Goal: Task Accomplishment & Management: Manage account settings

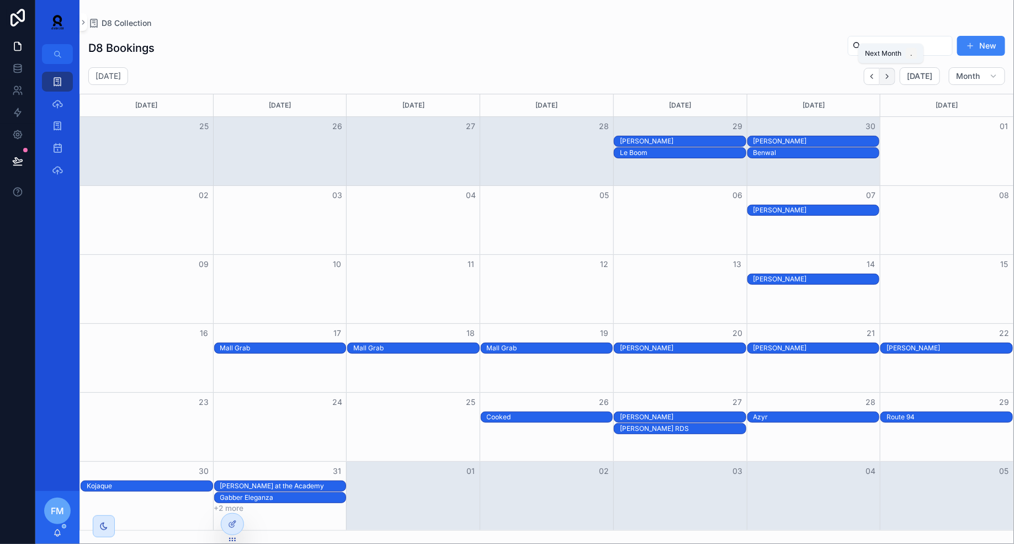
click at [886, 73] on icon "Next" at bounding box center [887, 76] width 8 height 8
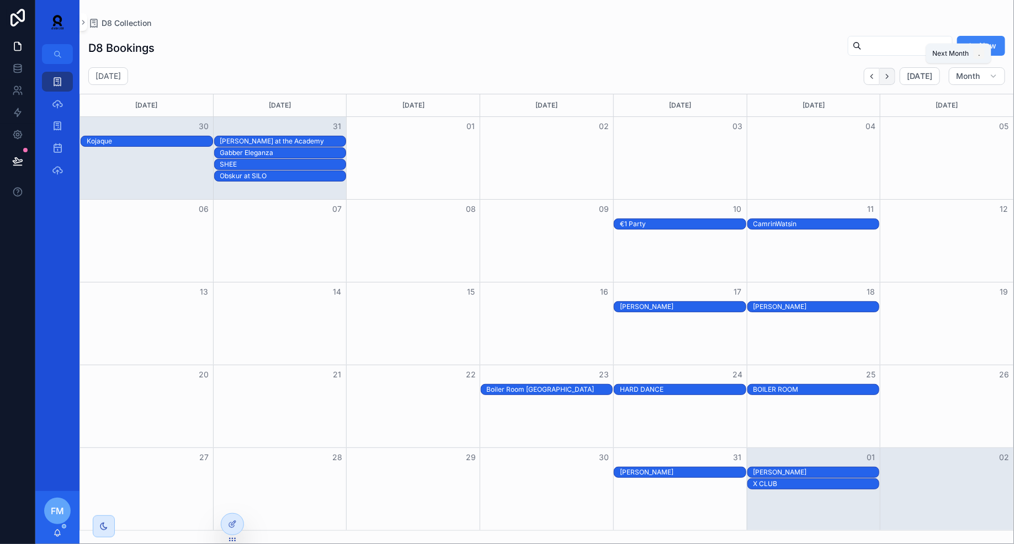
click at [892, 78] on icon "Next" at bounding box center [887, 76] width 8 height 8
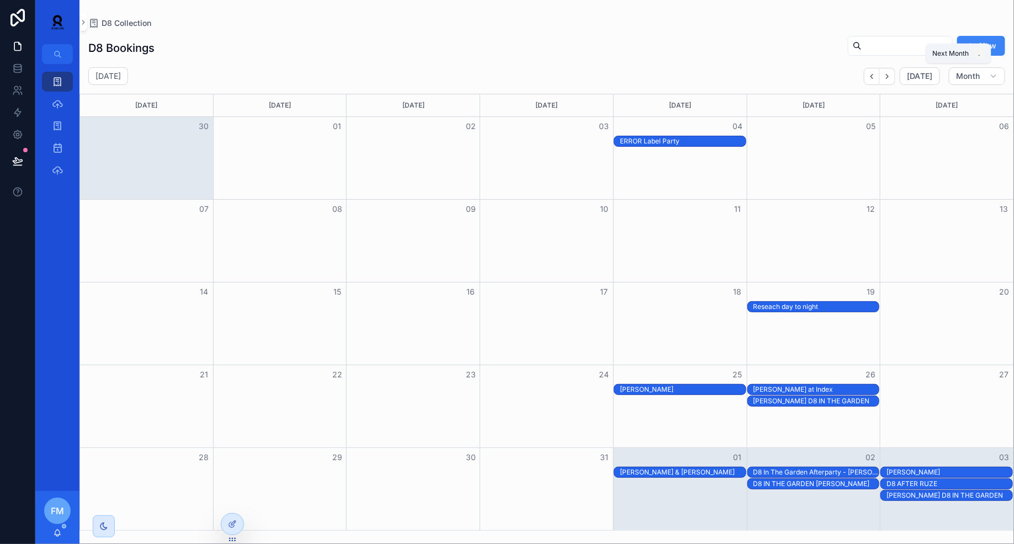
click at [892, 78] on icon "Next" at bounding box center [887, 76] width 8 height 8
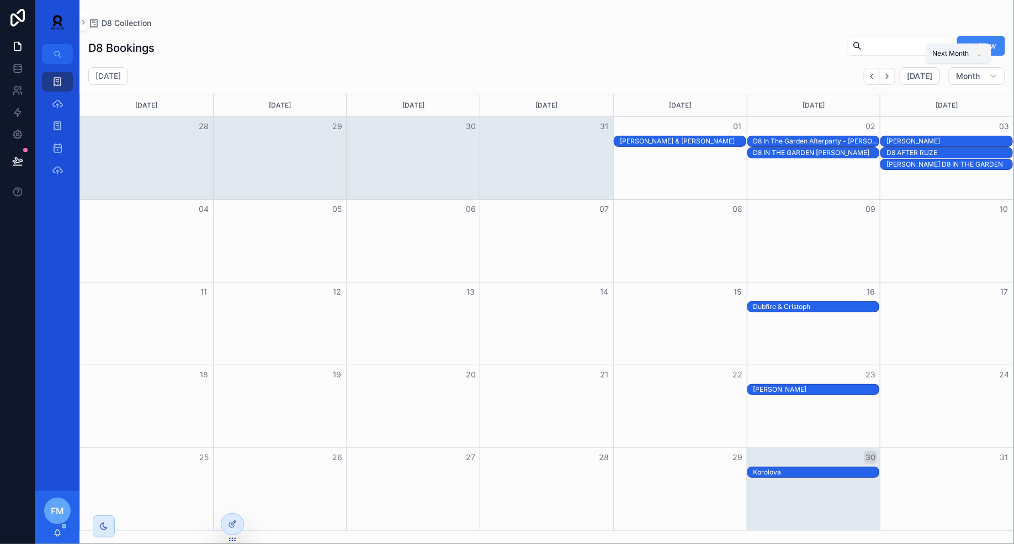
click at [892, 78] on icon "Next" at bounding box center [887, 76] width 8 height 8
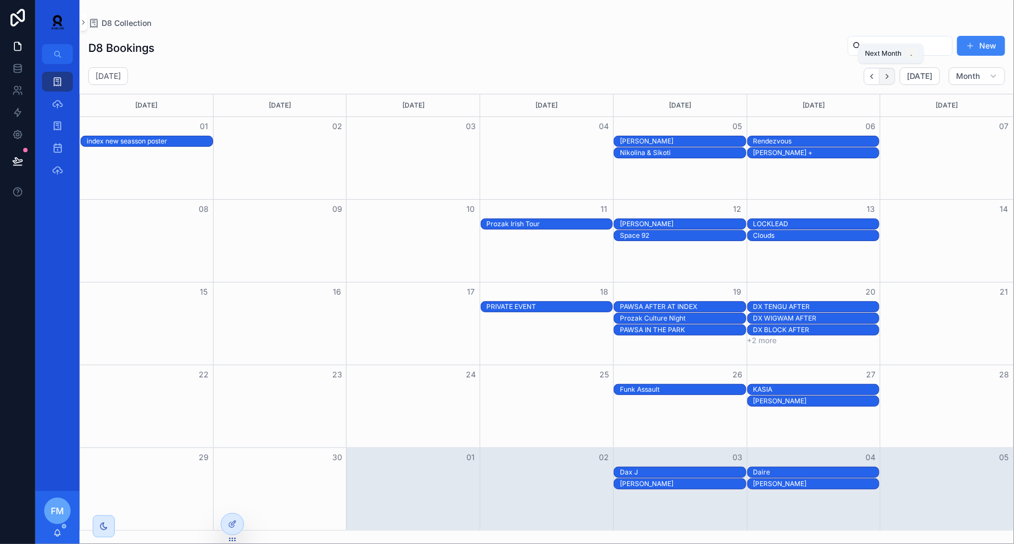
click at [892, 79] on icon "Next" at bounding box center [887, 76] width 8 height 8
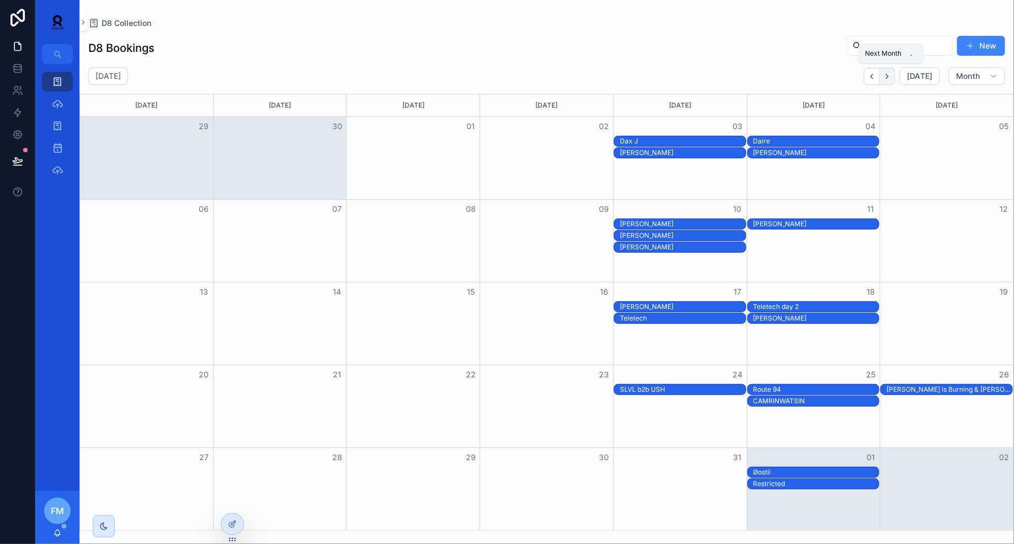
click at [892, 80] on icon "Next" at bounding box center [887, 76] width 8 height 8
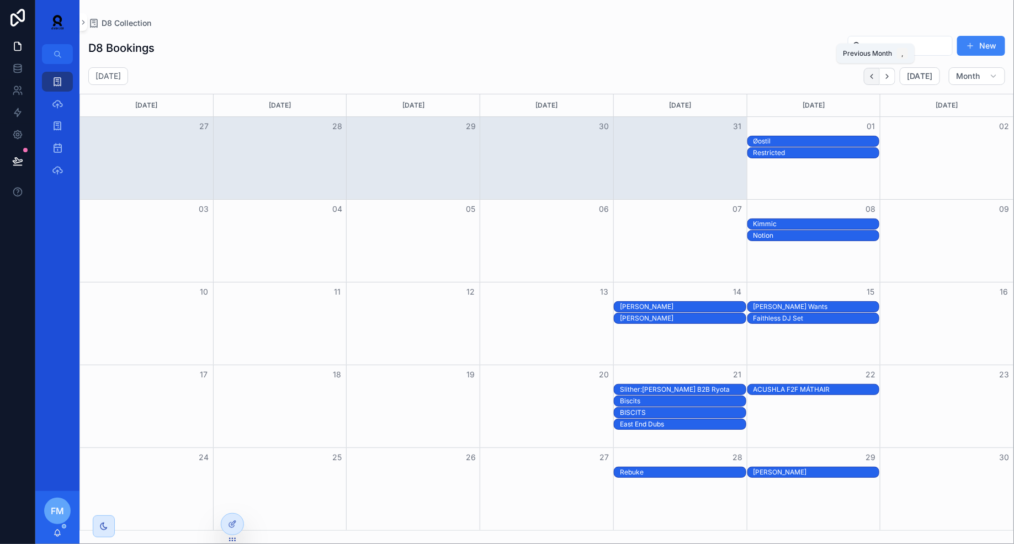
click at [876, 79] on icon "Back" at bounding box center [872, 76] width 8 height 8
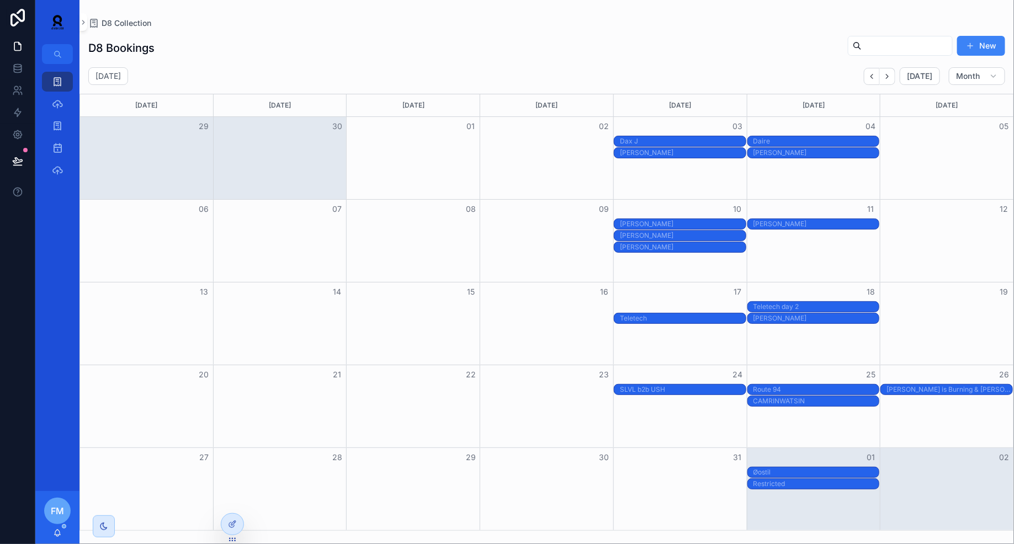
click at [652, 304] on div "[PERSON_NAME]" at bounding box center [683, 307] width 126 height 9
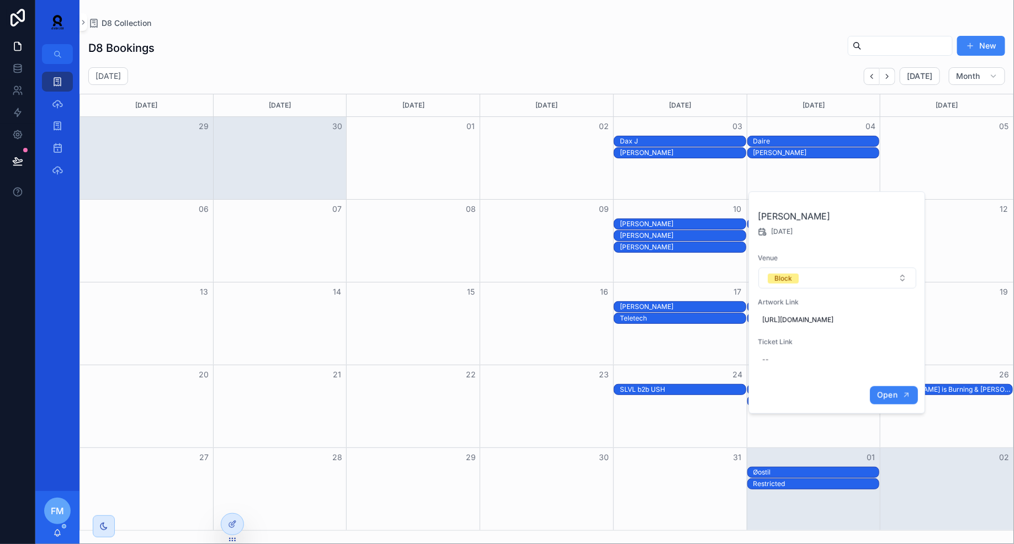
click at [899, 405] on button "Open" at bounding box center [894, 396] width 48 height 18
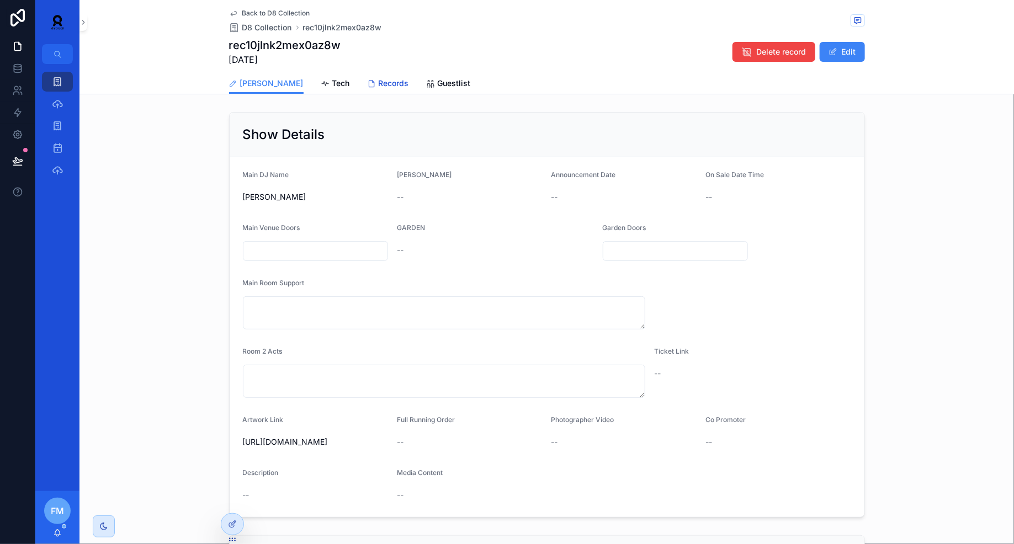
click at [379, 85] on span "Records" at bounding box center [394, 83] width 30 height 11
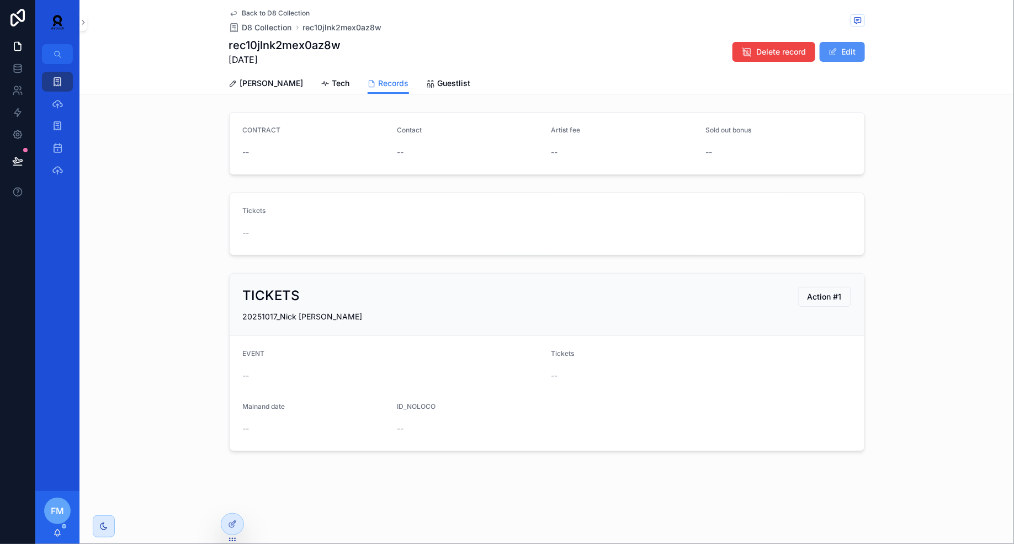
click at [853, 46] on button "Edit" at bounding box center [842, 52] width 45 height 20
